Goal: Task Accomplishment & Management: Use online tool/utility

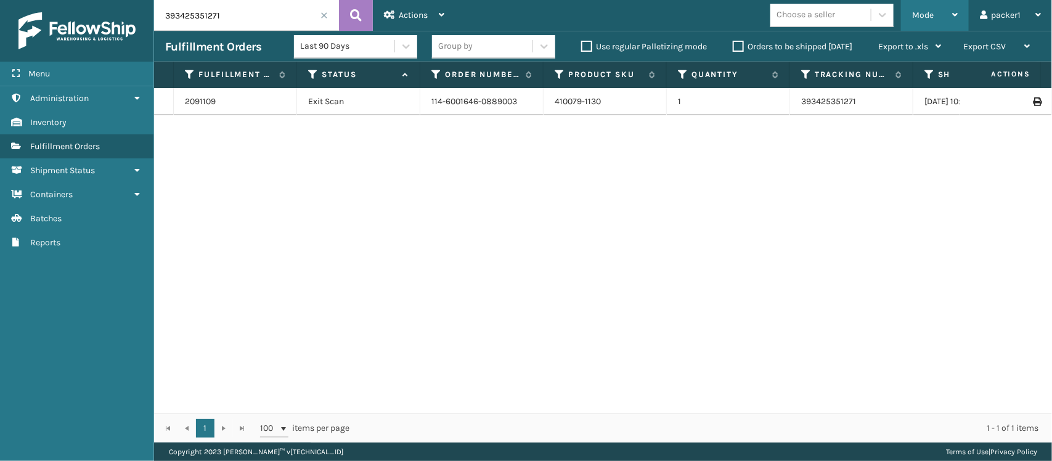
click at [908, 7] on div "Mode Regular Mode Picking Mode Labeling Mode Exit Scan Mode" at bounding box center [935, 15] width 68 height 31
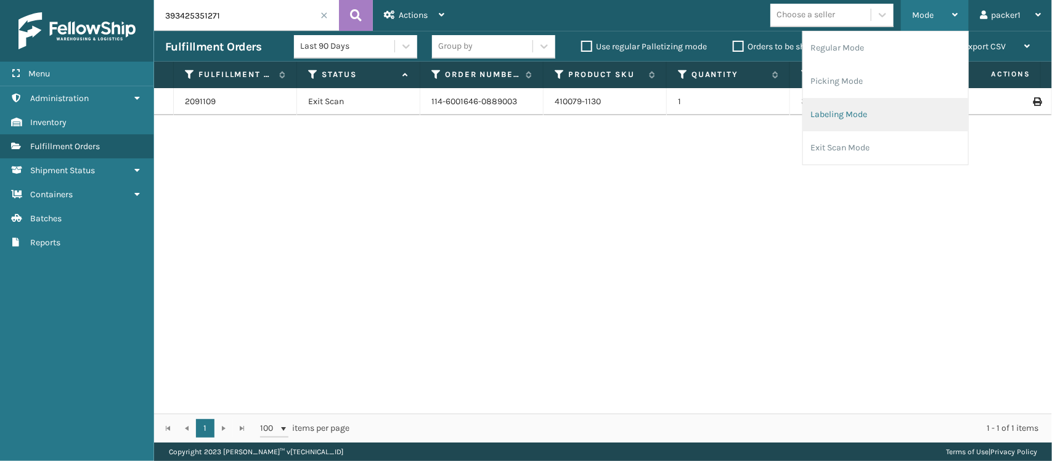
click at [904, 121] on li "Labeling Mode" at bounding box center [885, 114] width 165 height 33
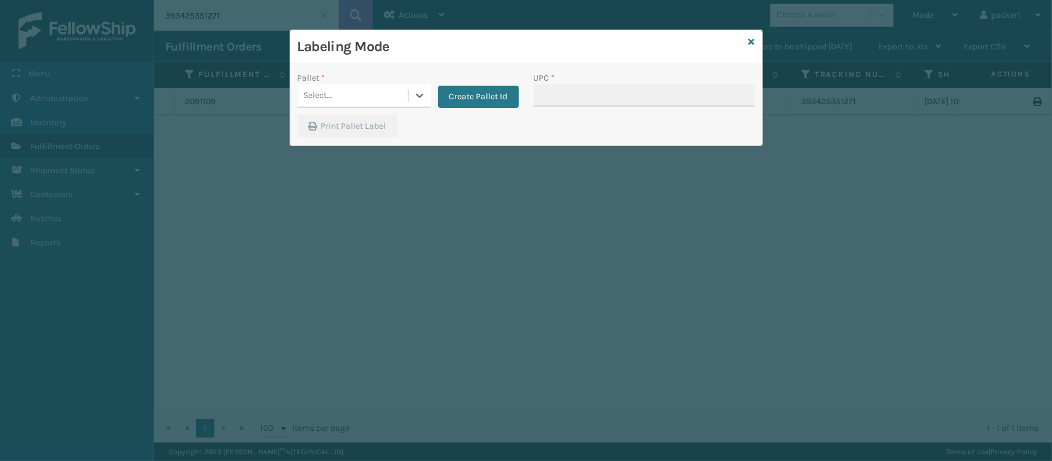
click at [403, 93] on div "Select..." at bounding box center [353, 96] width 110 height 20
click at [467, 108] on button "Create Pallet Id" at bounding box center [478, 97] width 81 height 22
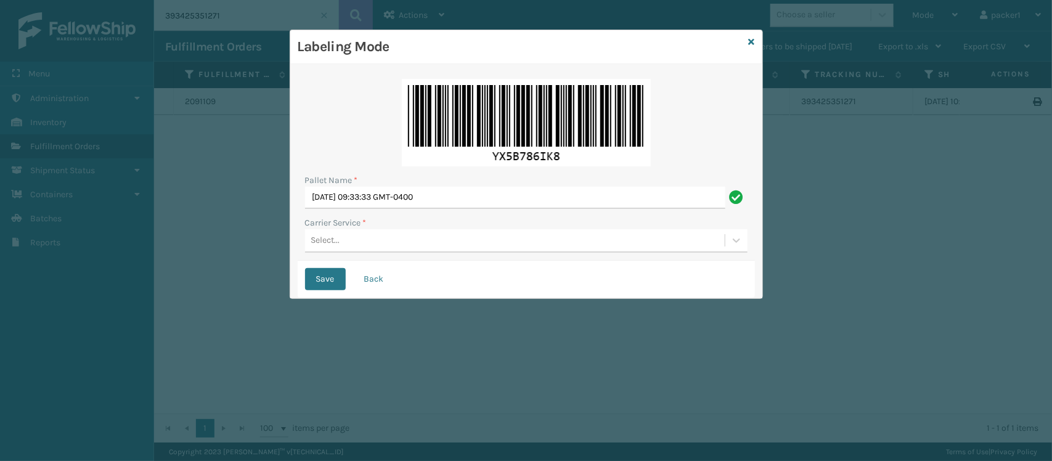
click at [337, 227] on label "Carrier Service *" at bounding box center [336, 222] width 62 height 13
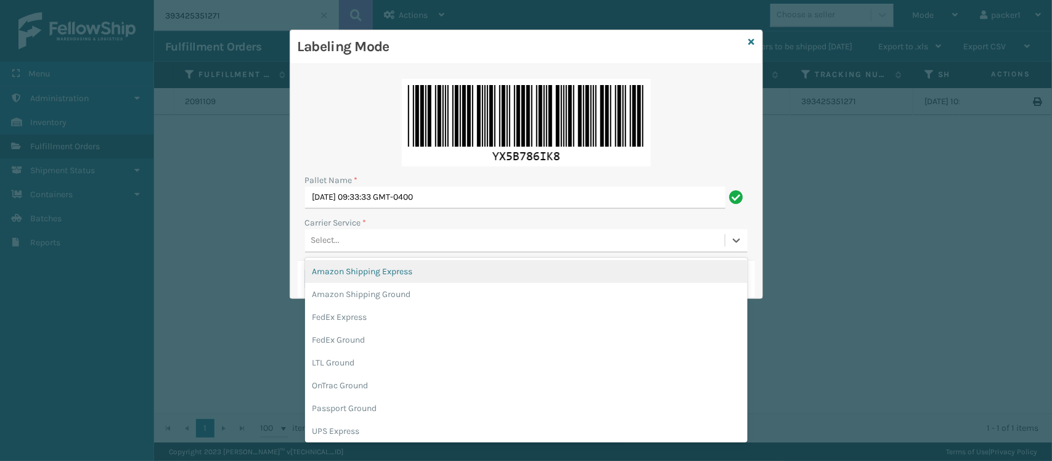
click at [339, 240] on div "Select..." at bounding box center [325, 240] width 29 height 13
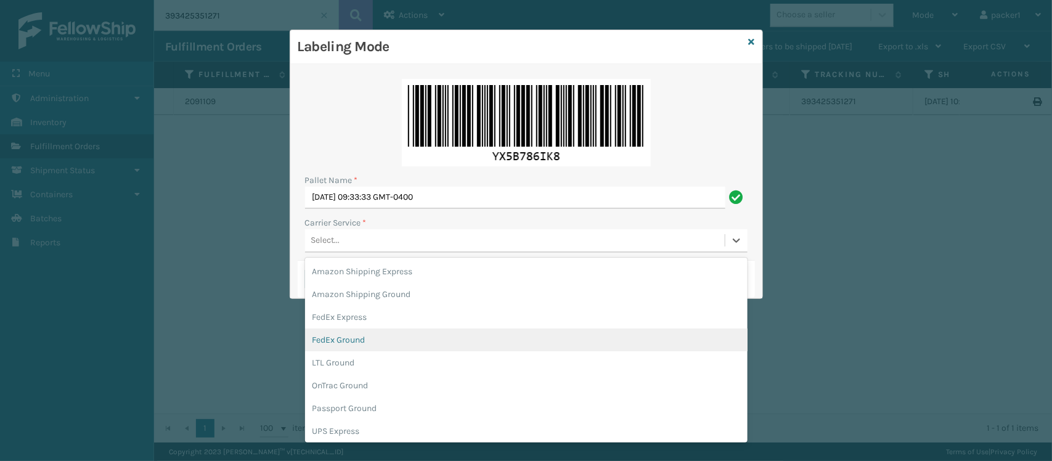
click at [335, 338] on div "FedEx Ground" at bounding box center [526, 340] width 443 height 23
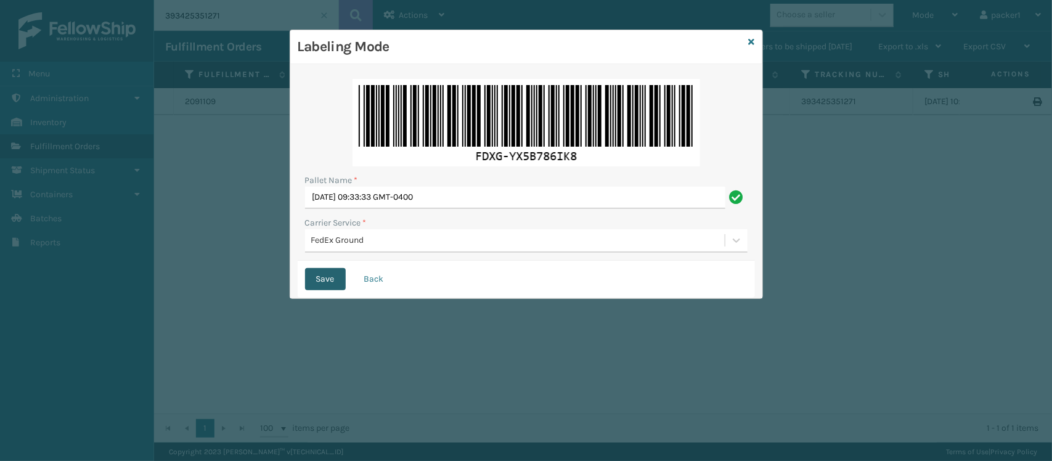
click at [324, 285] on button "Save" at bounding box center [325, 279] width 41 height 22
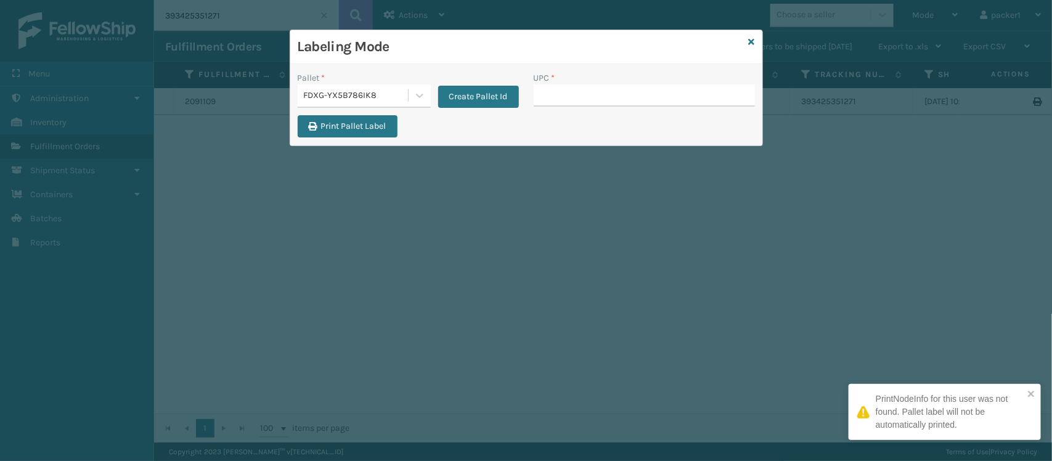
click at [559, 99] on input "UPC *" at bounding box center [644, 95] width 221 height 22
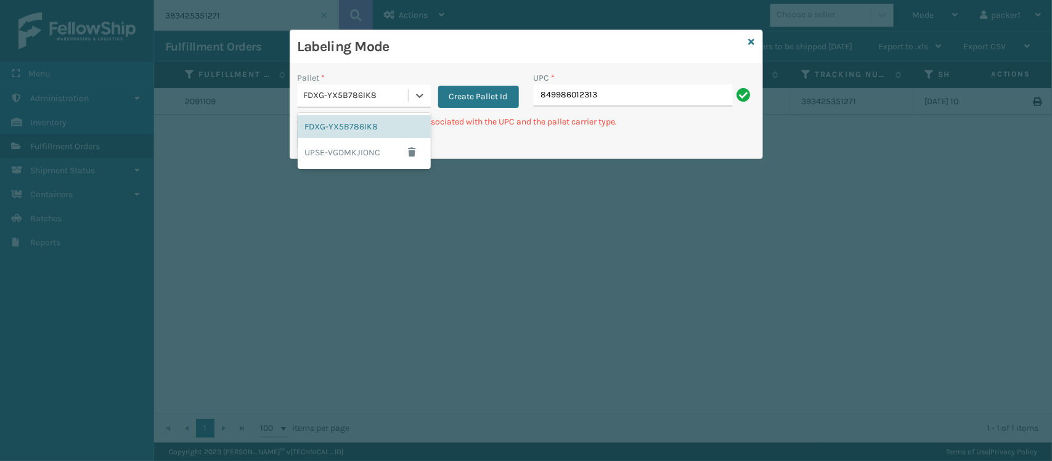
click at [336, 94] on div "FDXG-YX5B786IK8" at bounding box center [356, 95] width 105 height 13
click at [451, 105] on button "Create Pallet Id" at bounding box center [478, 97] width 81 height 22
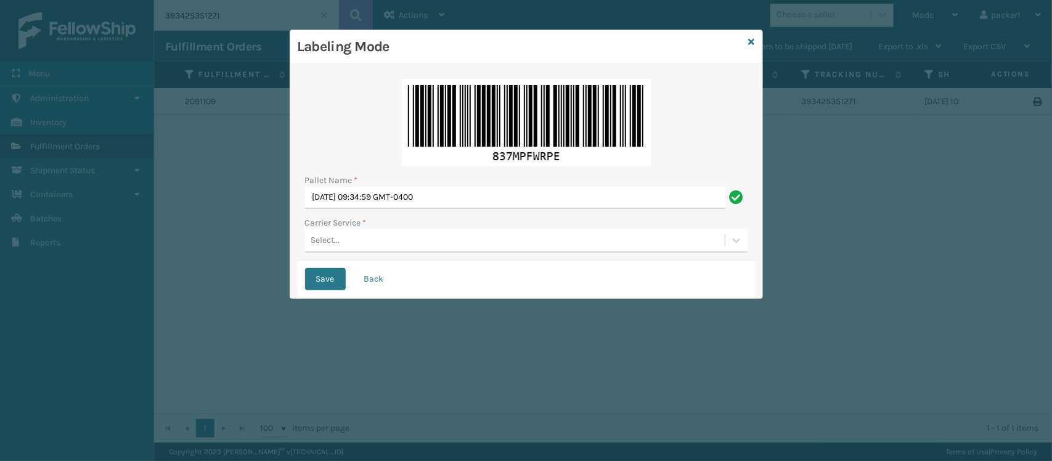
click at [392, 247] on div "Select..." at bounding box center [515, 241] width 420 height 20
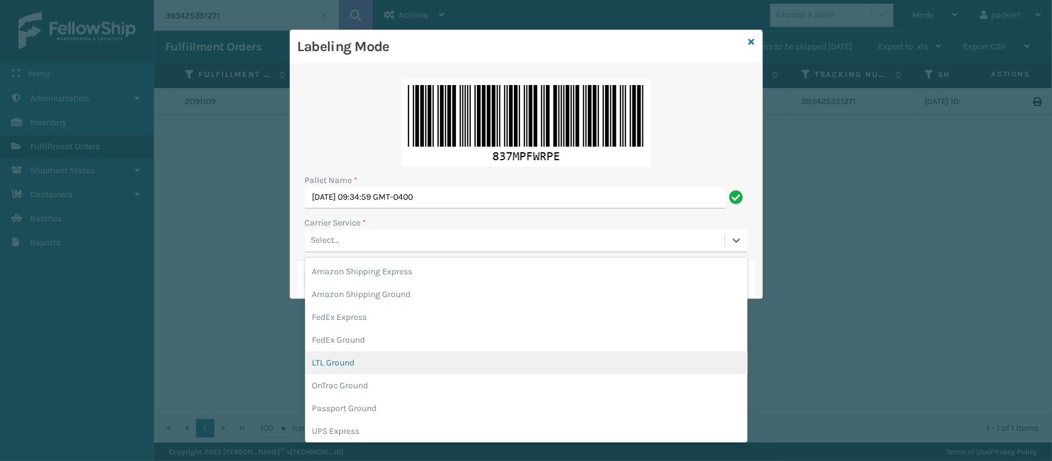
scroll to position [60, 0]
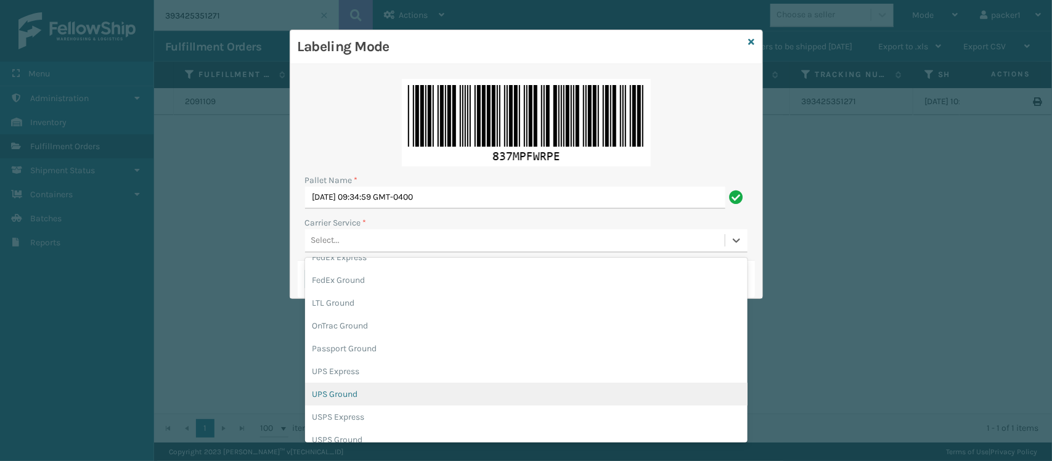
click at [325, 389] on div "UPS Ground" at bounding box center [526, 394] width 443 height 23
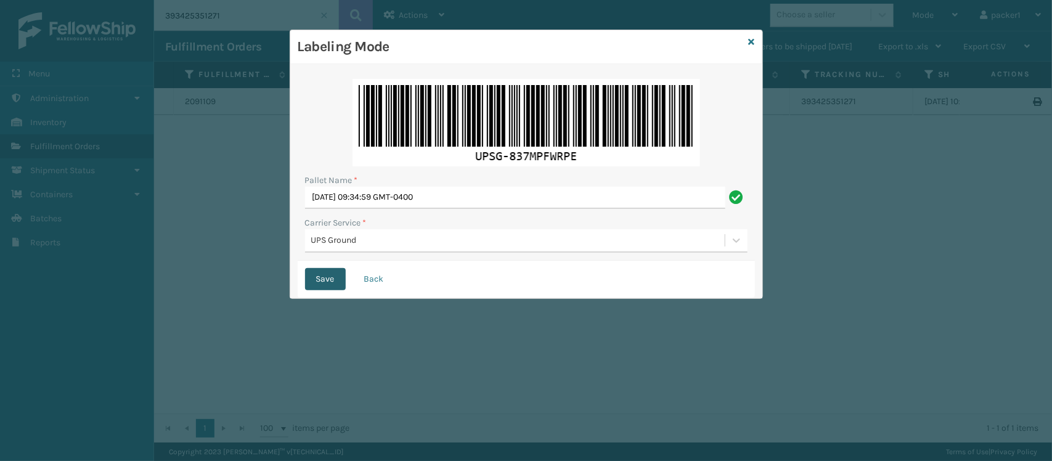
click at [340, 281] on button "Save" at bounding box center [325, 279] width 41 height 22
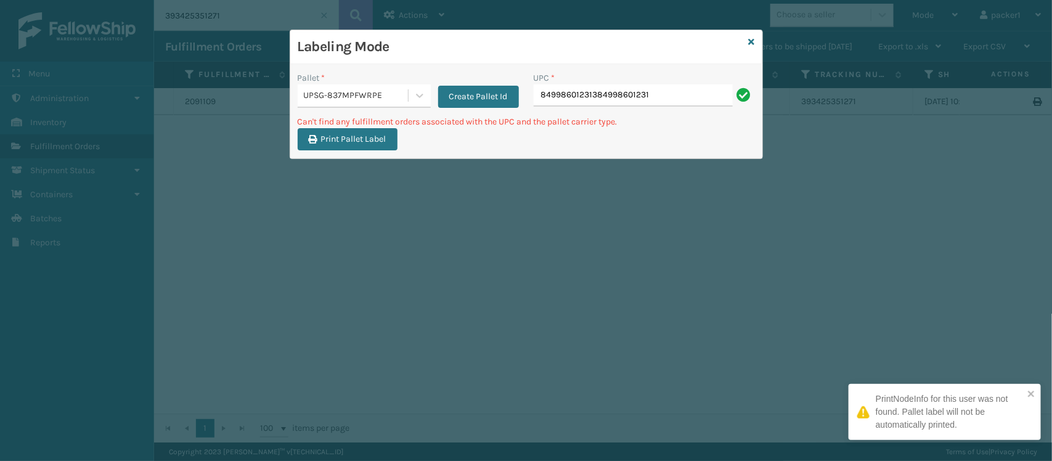
type input "84998601231384998601231"
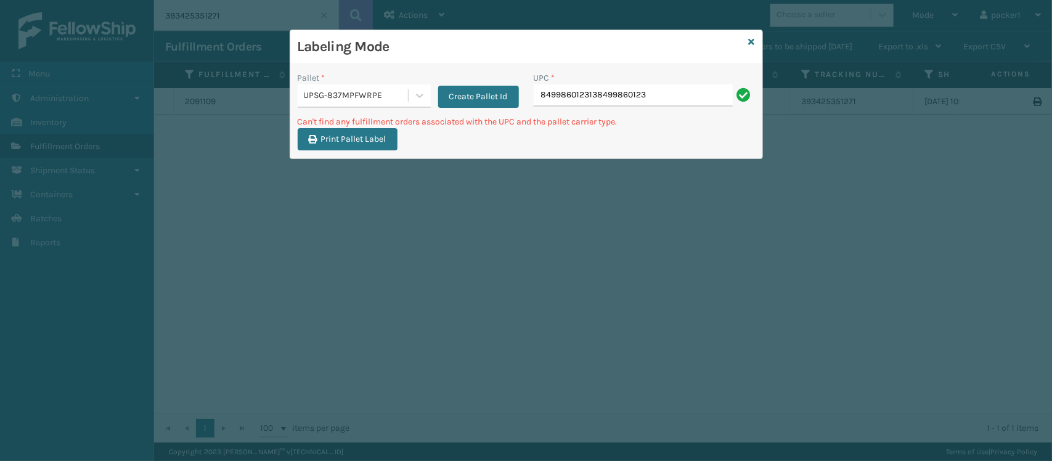
type input "8499860123138499860123"
type input "849986012313849986012"
type input "849986012313849"
type input "84998601231384"
